Goal: Task Accomplishment & Management: Complete application form

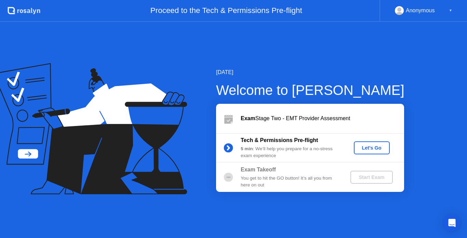
click at [364, 146] on div "Let's Go" at bounding box center [371, 147] width 30 height 5
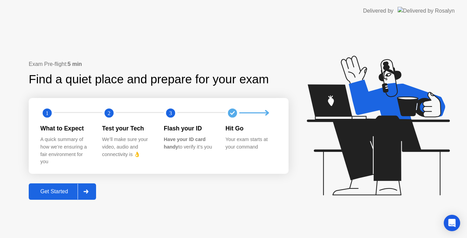
click at [62, 194] on div "Get Started" at bounding box center [54, 192] width 47 height 6
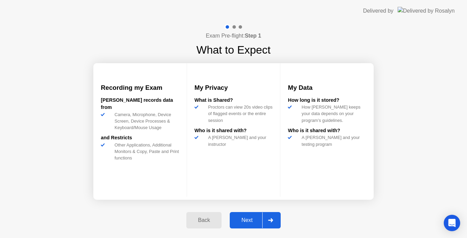
click at [248, 222] on div "Next" at bounding box center [247, 220] width 30 height 6
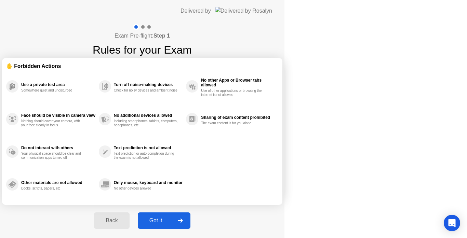
click at [172, 222] on div "Got it" at bounding box center [156, 221] width 32 height 6
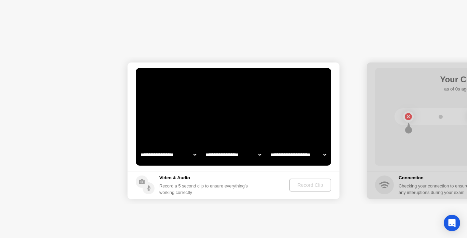
select select "**********"
select select "*******"
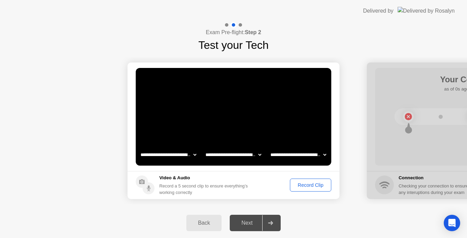
click at [314, 188] on div "Record Clip" at bounding box center [310, 184] width 37 height 5
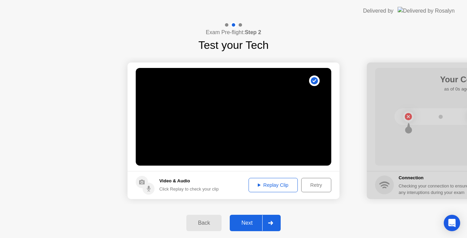
click at [270, 182] on div "Replay Clip" at bounding box center [273, 184] width 44 height 5
click at [251, 225] on div "Next" at bounding box center [247, 223] width 30 height 6
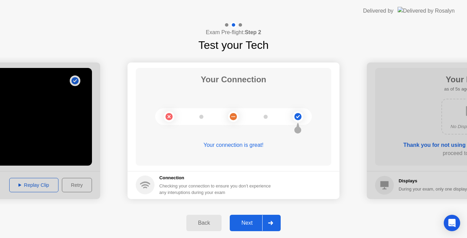
click at [251, 222] on div "Next" at bounding box center [247, 223] width 30 height 6
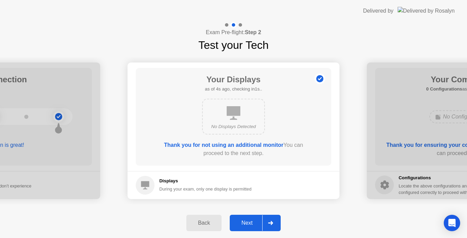
click at [248, 219] on button "Next" at bounding box center [255, 223] width 51 height 16
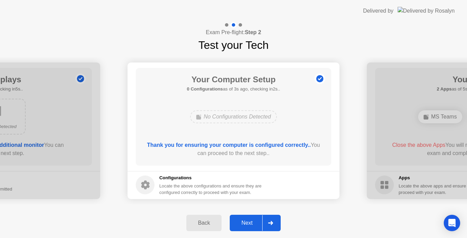
click at [248, 219] on button "Next" at bounding box center [255, 223] width 51 height 16
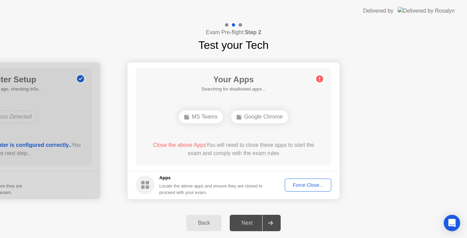
click at [292, 185] on div "Force Close..." at bounding box center [308, 184] width 42 height 5
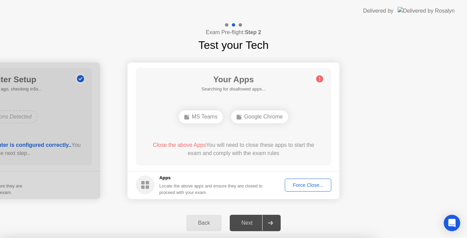
click at [292, 238] on div at bounding box center [233, 238] width 467 height 0
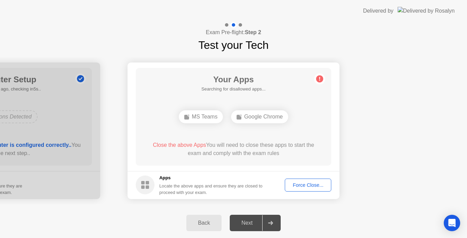
click at [213, 216] on button "Back" at bounding box center [203, 223] width 35 height 16
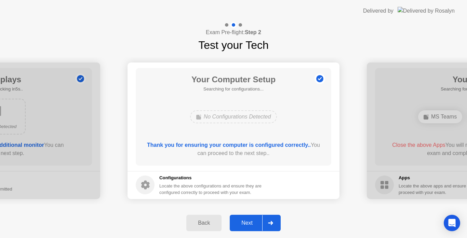
click at [257, 220] on div "Next" at bounding box center [247, 223] width 30 height 6
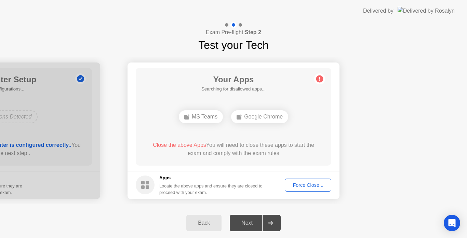
click at [257, 220] on div "Next" at bounding box center [247, 223] width 30 height 6
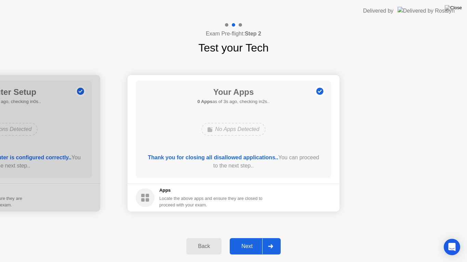
click at [261, 220] on div "**********" at bounding box center [233, 143] width 467 height 175
click at [248, 238] on button "Next" at bounding box center [255, 246] width 51 height 16
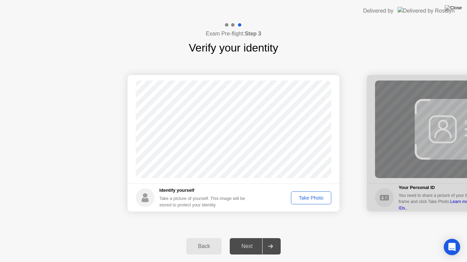
click at [303, 199] on div "Take Photo" at bounding box center [311, 197] width 36 height 5
click at [314, 199] on div "Retake" at bounding box center [315, 197] width 27 height 5
click at [314, 199] on div "Take Photo" at bounding box center [311, 197] width 36 height 5
click at [314, 199] on div "Retake" at bounding box center [315, 197] width 27 height 5
click at [314, 199] on div "Take Photo" at bounding box center [311, 197] width 36 height 5
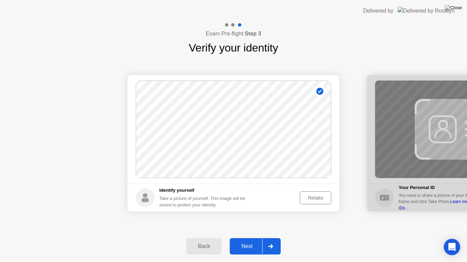
click at [245, 238] on div "Next" at bounding box center [247, 247] width 30 height 6
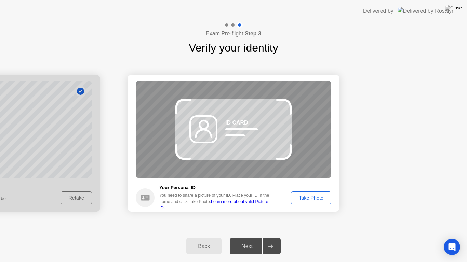
drag, startPoint x: 245, startPoint y: 243, endPoint x: 249, endPoint y: 217, distance: 26.0
click at [249, 217] on div "Exam Pre-flight: Step 3 Verify your identity Success Photo is correctly taken I…" at bounding box center [233, 142] width 467 height 241
click at [313, 195] on div "Take Photo" at bounding box center [311, 197] width 36 height 5
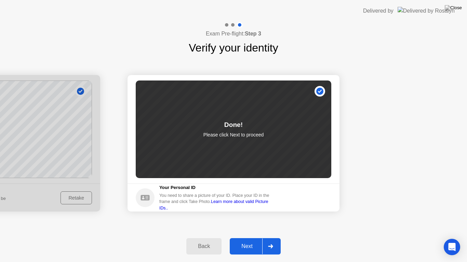
click at [239, 238] on div "Next" at bounding box center [247, 247] width 30 height 6
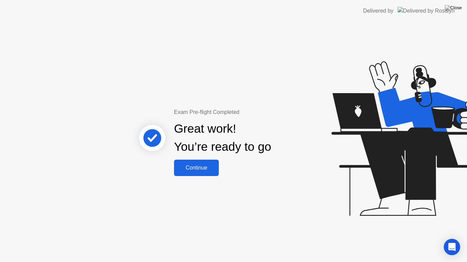
click at [195, 174] on button "Continue" at bounding box center [196, 168] width 45 height 16
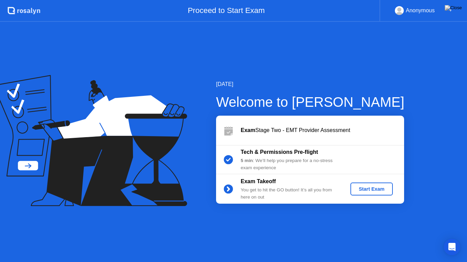
click at [359, 190] on div "Start Exam" at bounding box center [371, 189] width 37 height 5
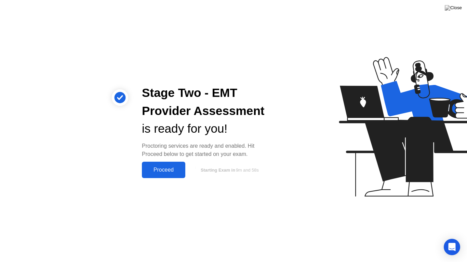
click at [159, 170] on div "Proceed" at bounding box center [163, 170] width 39 height 6
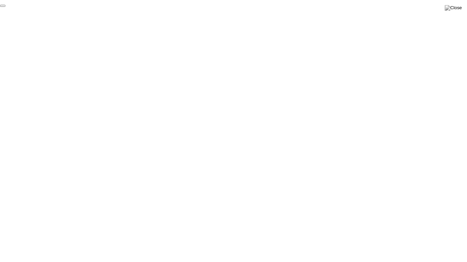
click div "End Proctoring Session"
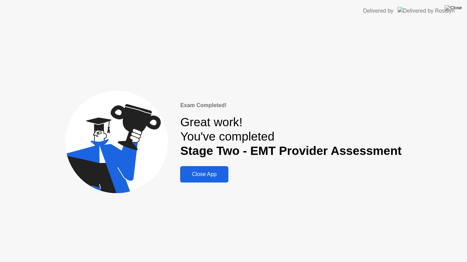
click at [204, 175] on div "Close App" at bounding box center [204, 175] width 44 height 6
